Goal: Use online tool/utility: Utilize a website feature to perform a specific function

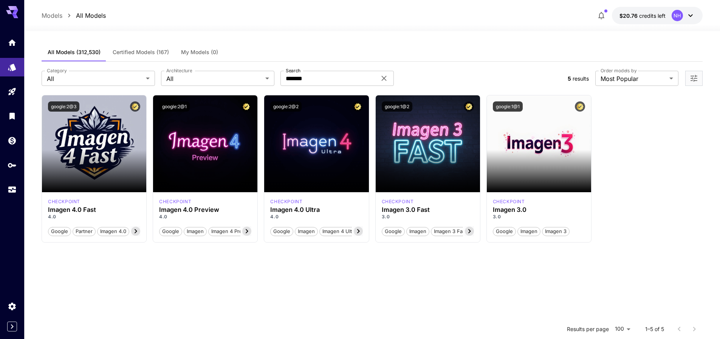
click at [658, 179] on div "Launch in Playground google:2@3 checkpoint Imagen 4.0 Fast 4.0 Google Partner I…" at bounding box center [372, 168] width 661 height 147
drag, startPoint x: 511, startPoint y: 109, endPoint x: 514, endPoint y: 113, distance: 5.6
click at [510, 109] on button "google:1@1" at bounding box center [508, 106] width 30 height 10
